Goal: Transaction & Acquisition: Book appointment/travel/reservation

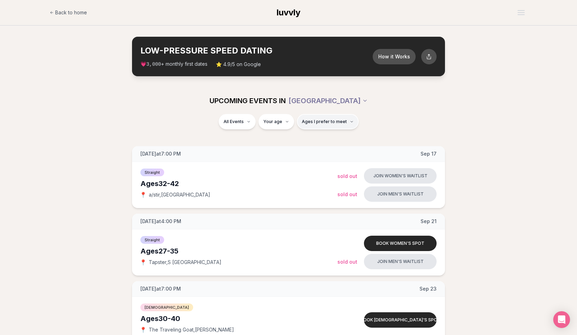
click at [311, 120] on span "Ages I prefer to meet" at bounding box center [324, 122] width 45 height 6
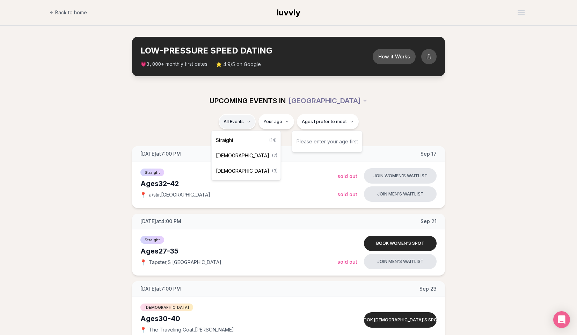
click at [226, 154] on span "[DEMOGRAPHIC_DATA]" at bounding box center [242, 155] width 53 height 7
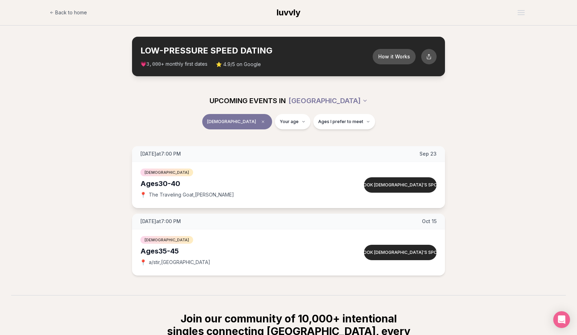
click at [214, 185] on div "Ages [DEMOGRAPHIC_DATA]" at bounding box center [238, 183] width 197 height 10
click at [380, 185] on button "Book [DEMOGRAPHIC_DATA]'s spot" at bounding box center [400, 184] width 73 height 15
